Goal: Information Seeking & Learning: Learn about a topic

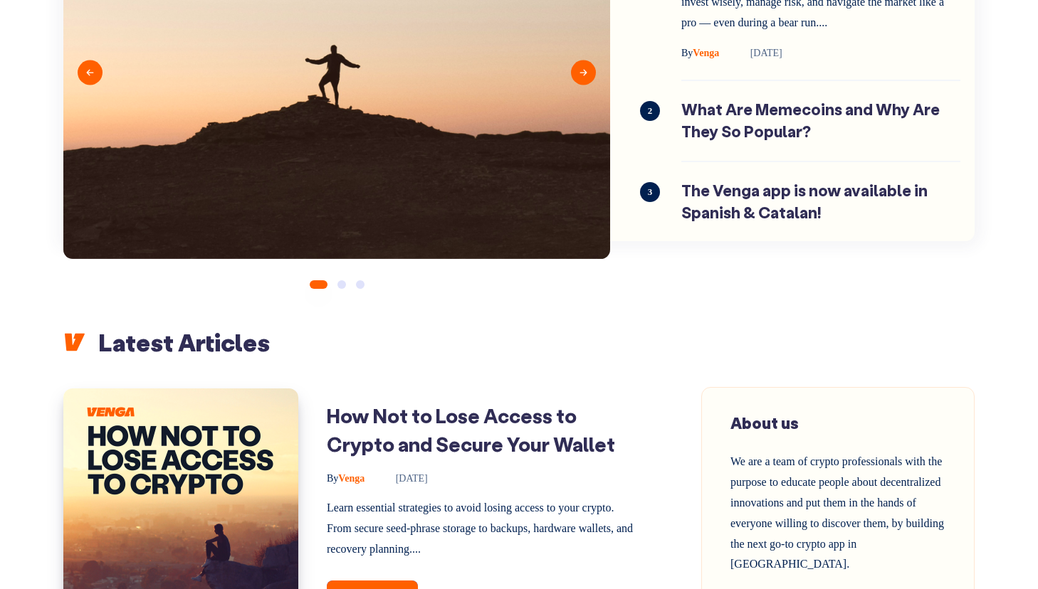
scroll to position [303, 0]
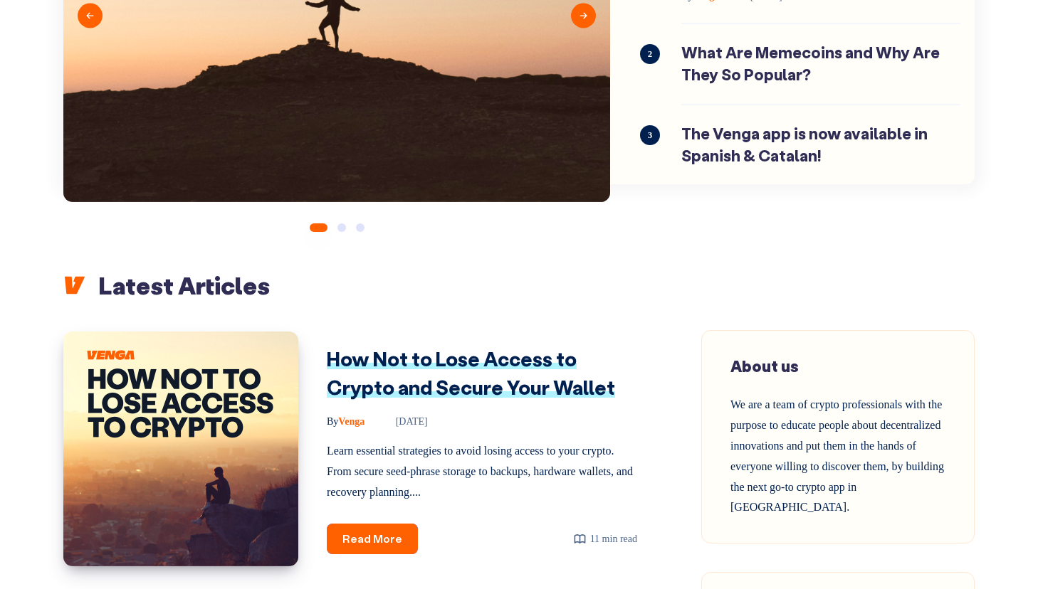
click at [400, 350] on link "How Not to Lose Access to Crypto and Secure Your Wallet" at bounding box center [471, 373] width 288 height 55
